Goal: Transaction & Acquisition: Book appointment/travel/reservation

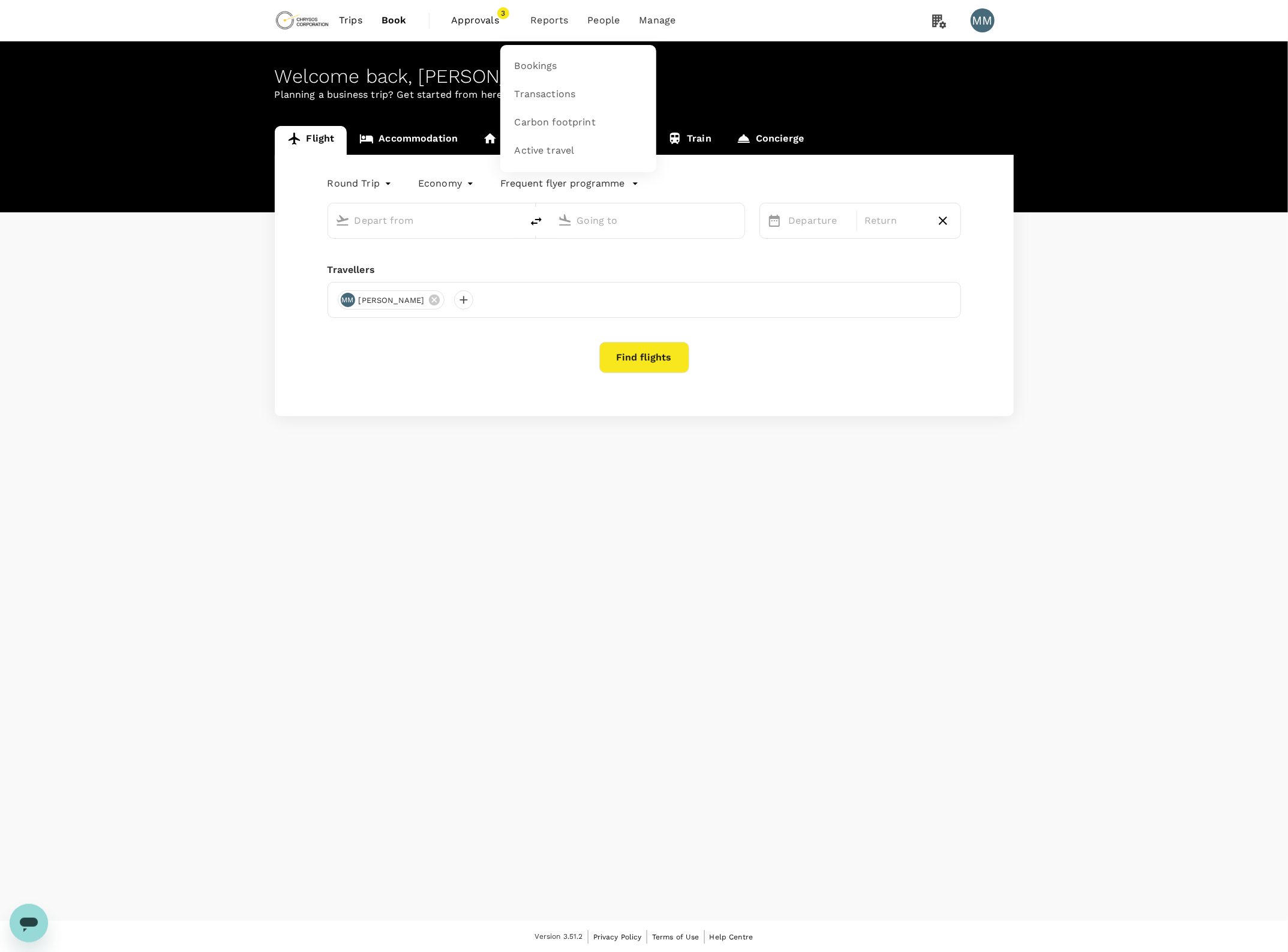
type input "Adelaide (ADL)"
type input "[GEOGRAPHIC_DATA] ([PERSON_NAME])"
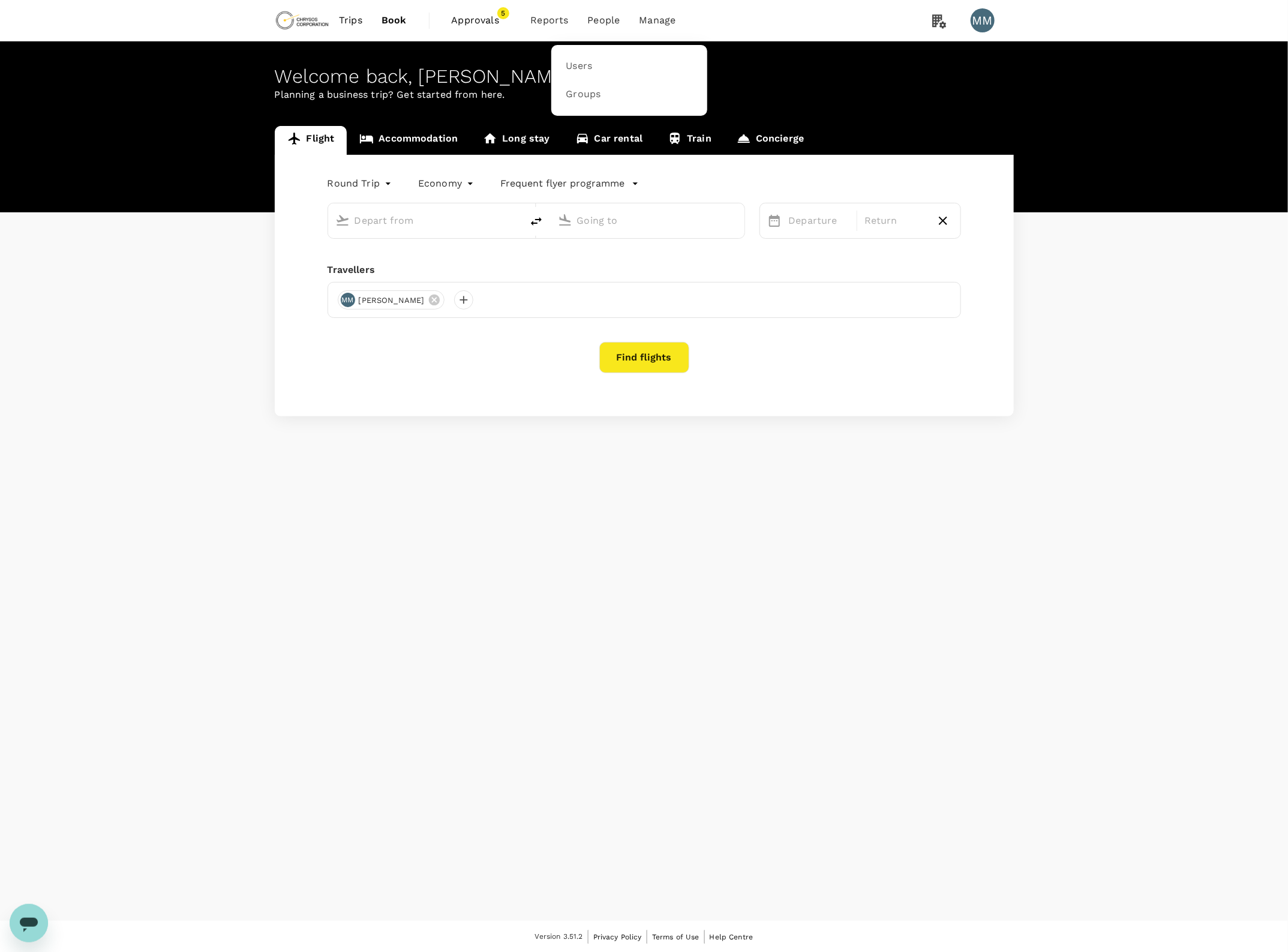
type input "Adelaide (ADL)"
type input "[GEOGRAPHIC_DATA] ([PERSON_NAME])"
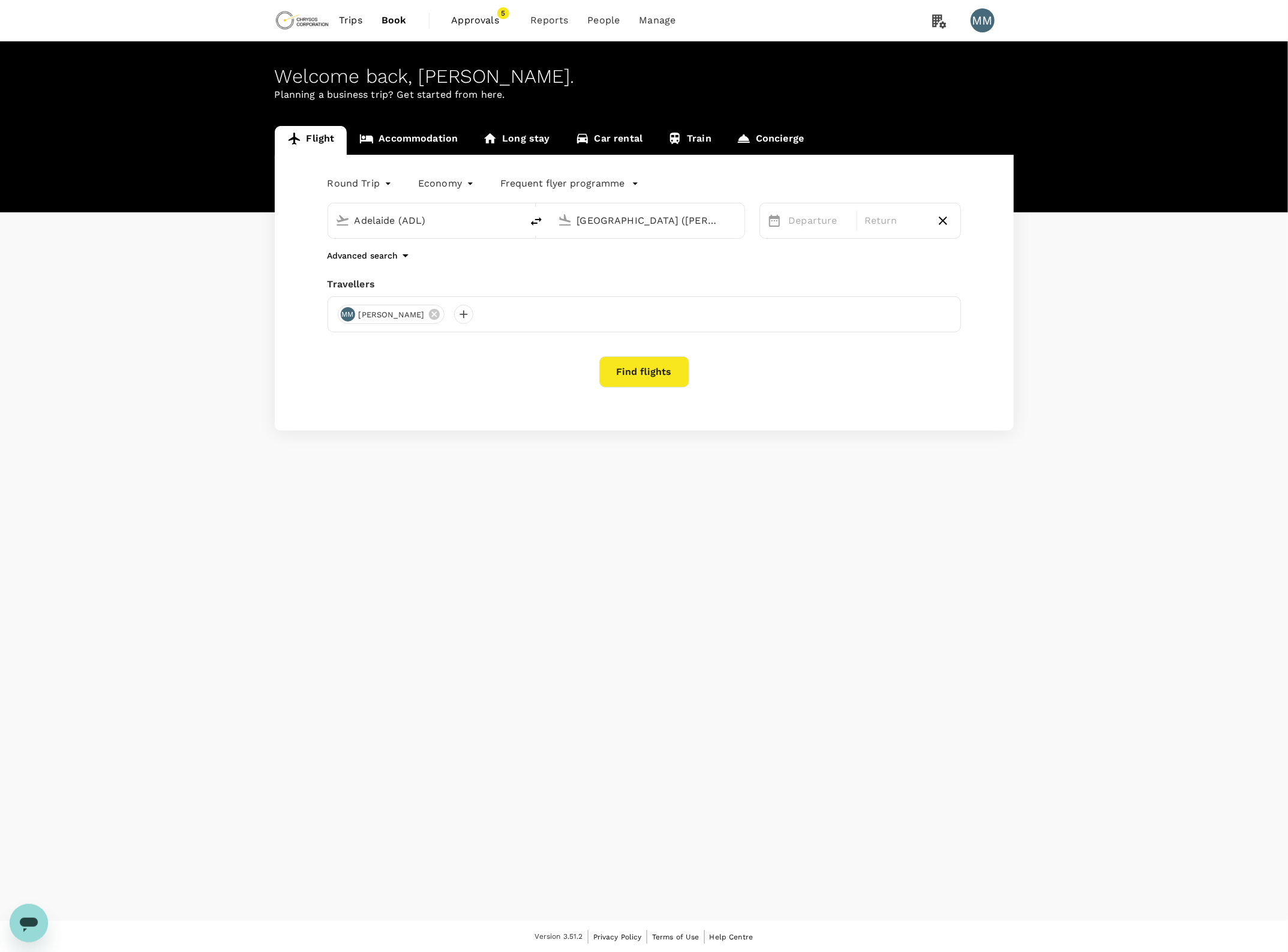
click at [472, 26] on span "Approvals" at bounding box center [481, 20] width 60 height 14
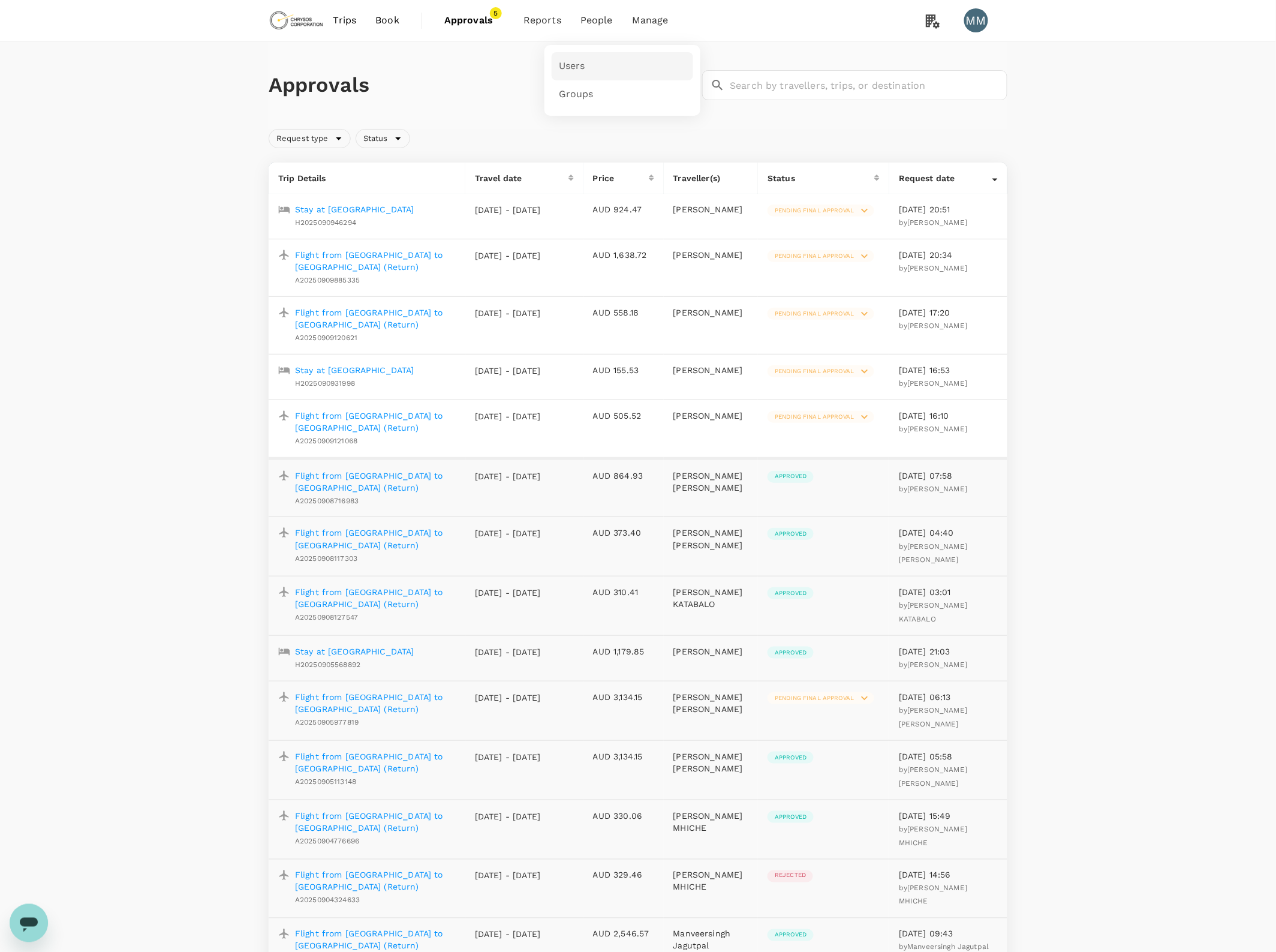
click at [579, 58] on link "Users" at bounding box center [622, 66] width 142 height 28
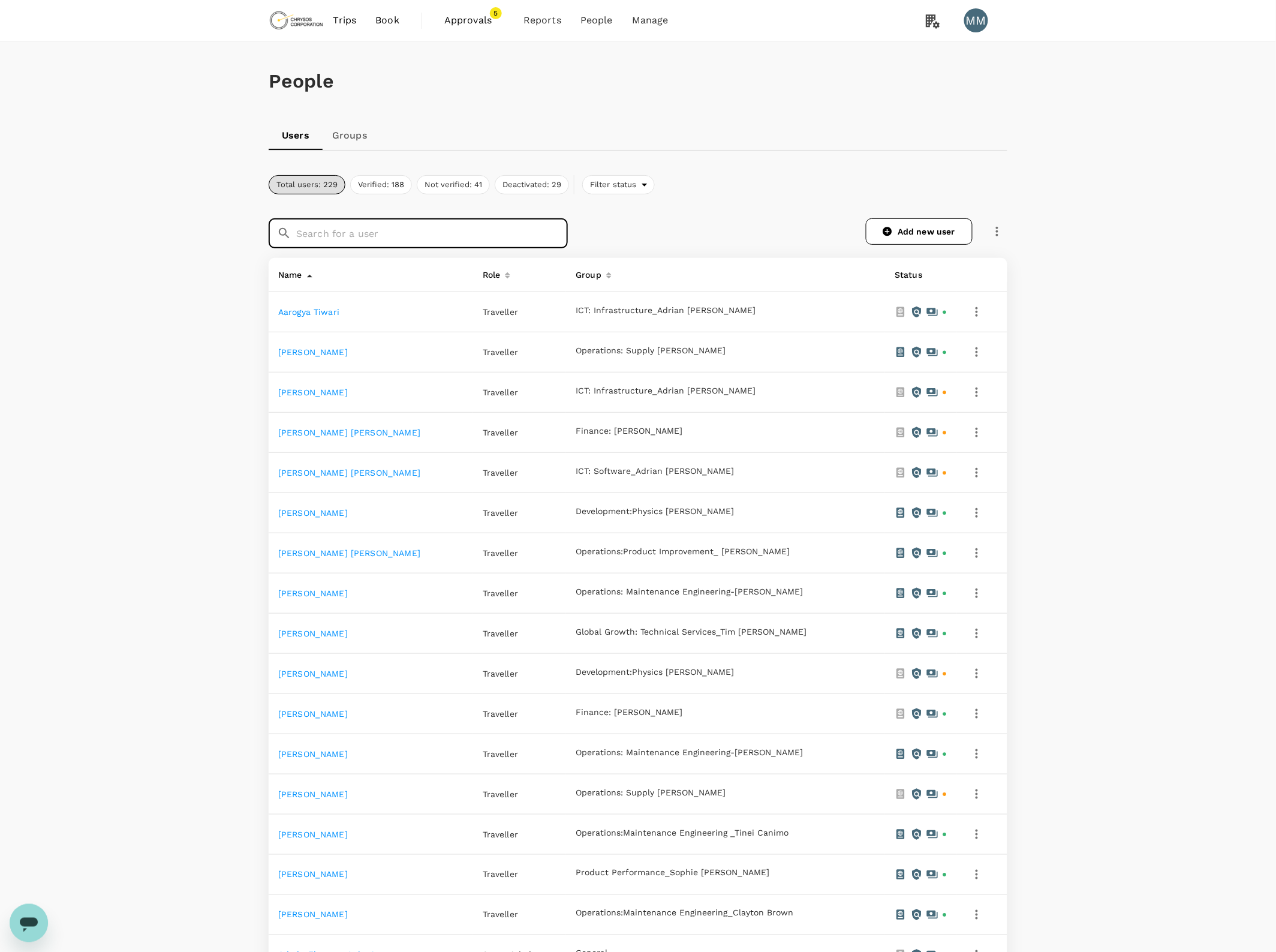
click at [421, 228] on input "text" at bounding box center [432, 234] width 272 height 30
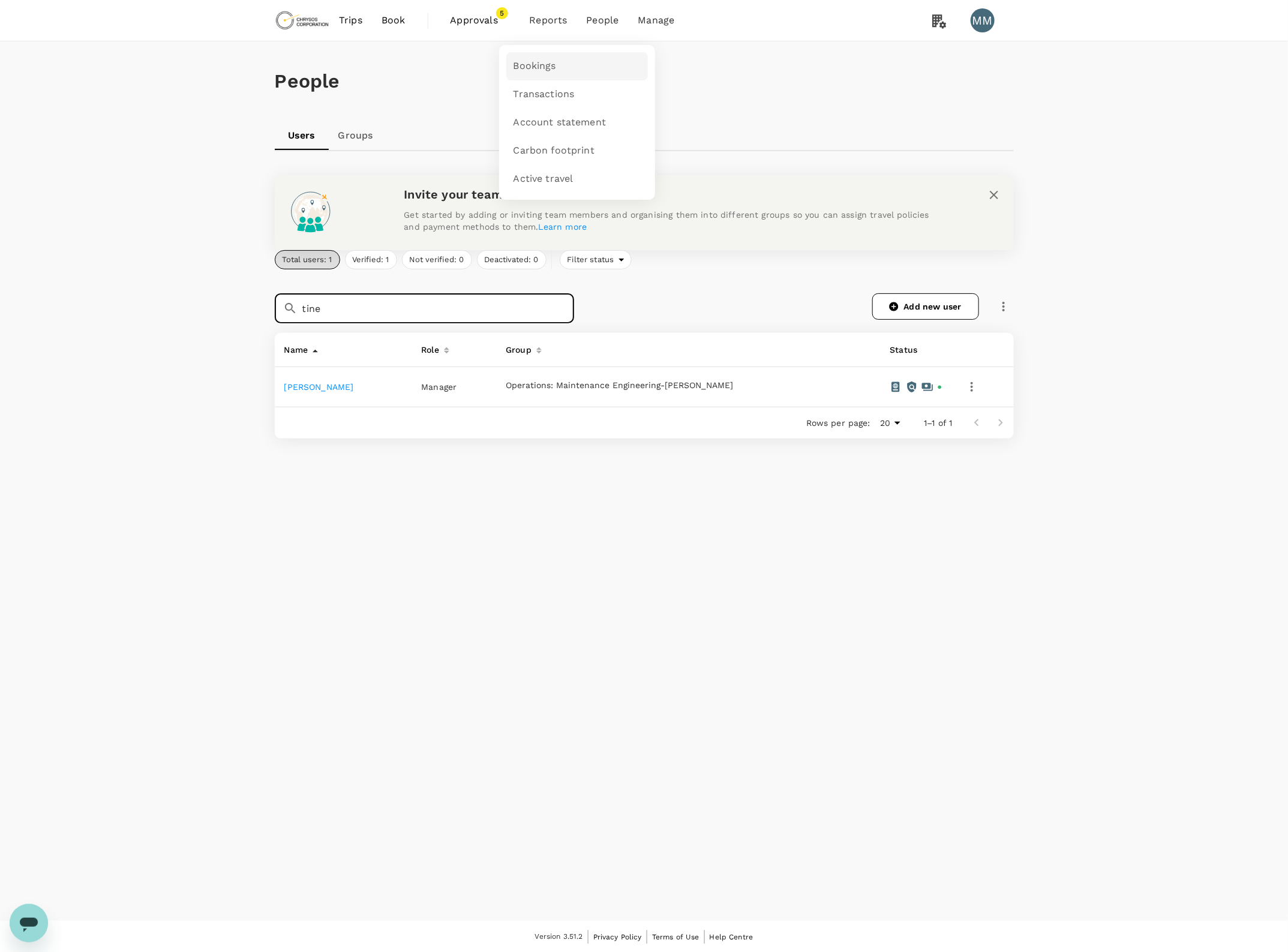
type input "tine"
click at [550, 61] on span "Bookings" at bounding box center [535, 66] width 43 height 14
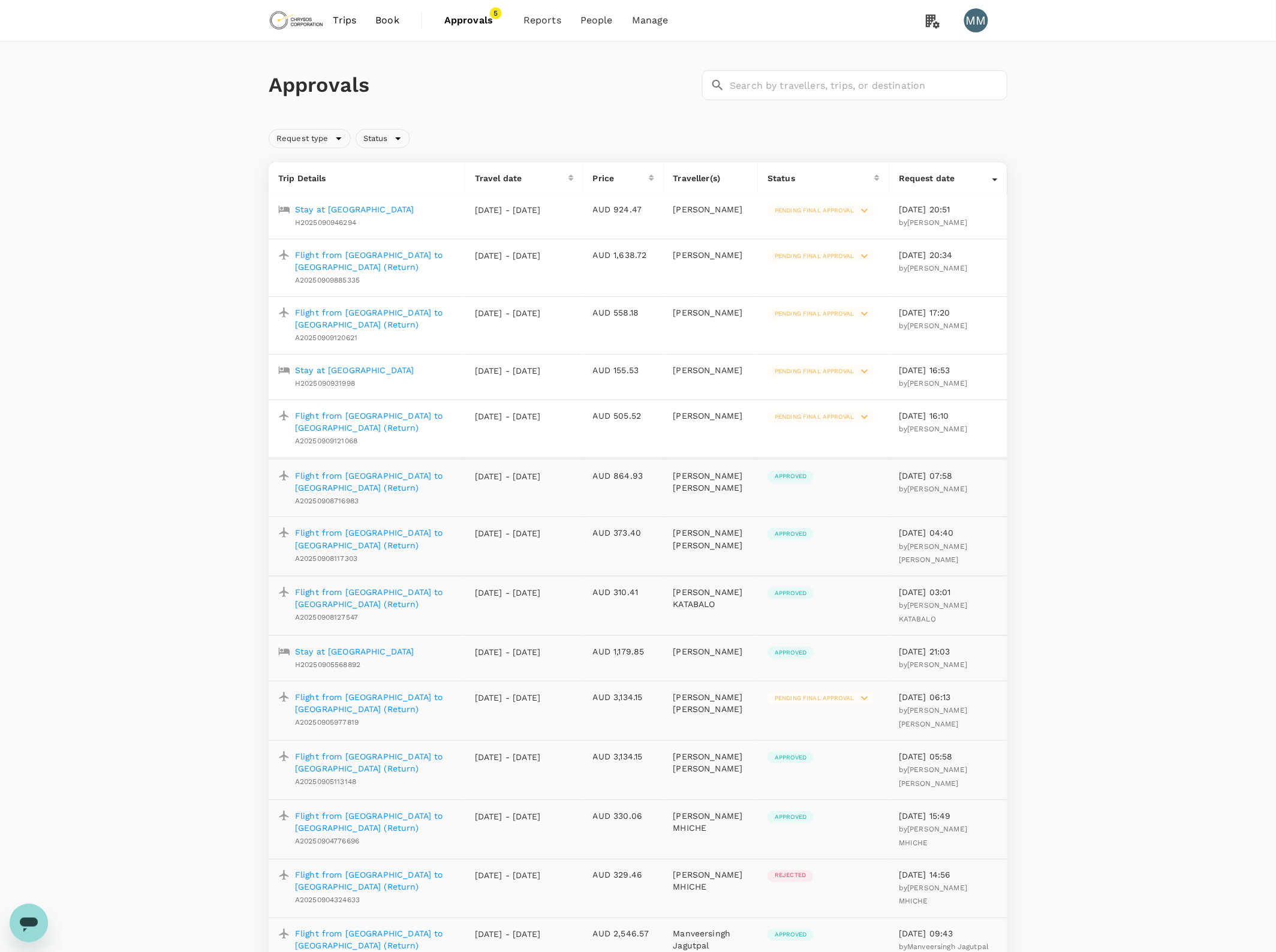
click at [292, 18] on img at bounding box center [296, 20] width 55 height 26
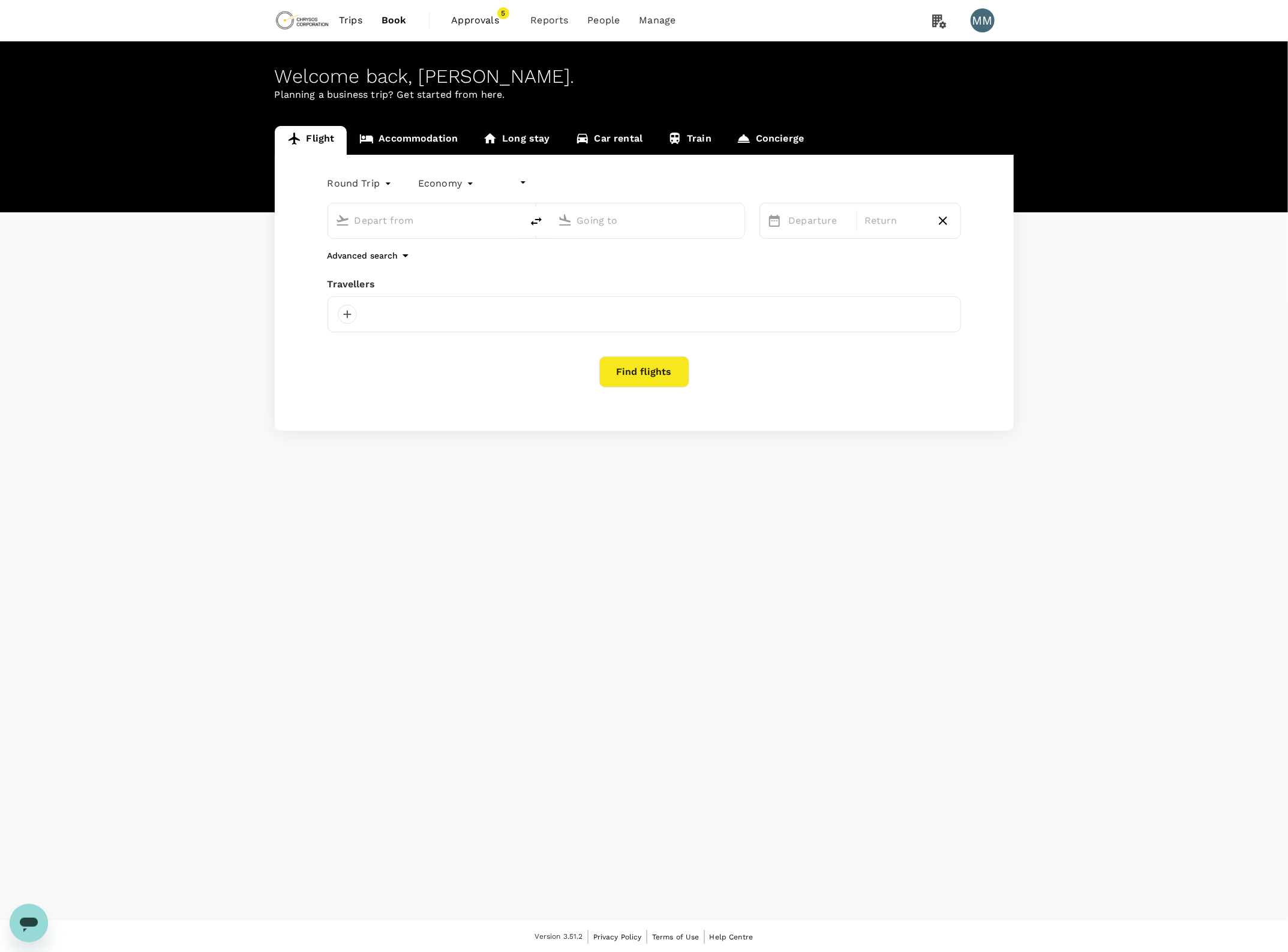
type input "undefined, undefined (any)"
type input "Adelaide (ADL)"
type input "[GEOGRAPHIC_DATA] ([PERSON_NAME])"
type input "Adelaide (ADL)"
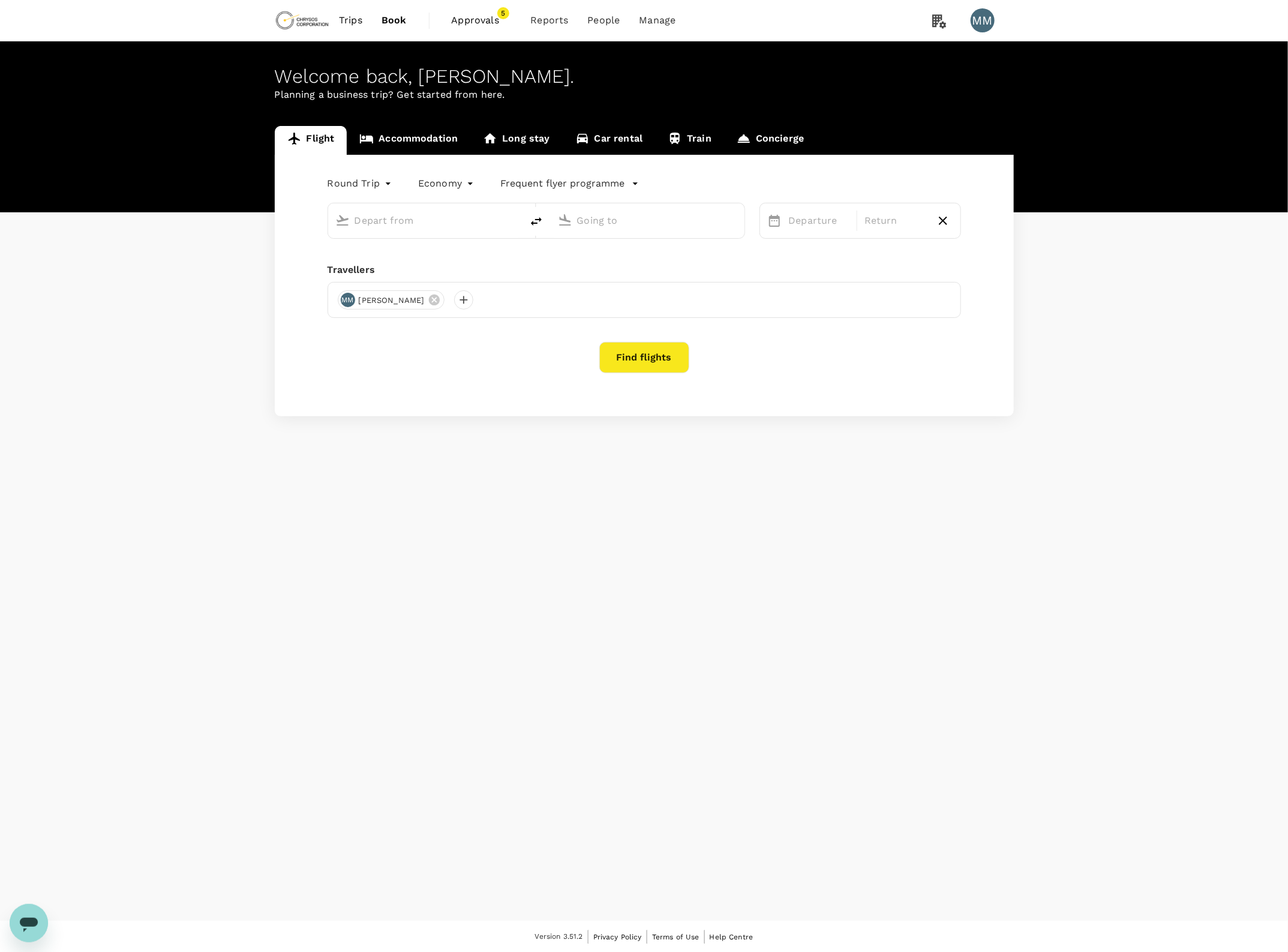
type input "[GEOGRAPHIC_DATA] ([PERSON_NAME])"
click at [1093, 116] on div "Welcome back , [PERSON_NAME] . Planning a business trip? Get started from here." at bounding box center [644, 127] width 1288 height 171
